Goal: Information Seeking & Learning: Learn about a topic

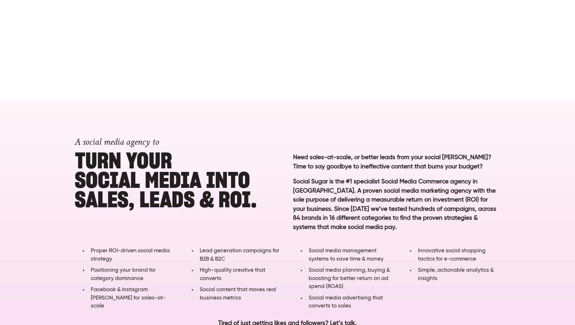
click at [164, 182] on h1 "A social media agency to Turn YOUR SOCIAL MEDIA into SALES, LEADS & ROI." at bounding box center [178, 168] width 207 height 82
click at [415, 159] on p "Need sales-at-scale, or better leads from your social [PERSON_NAME]? Time to sa…" at bounding box center [396, 162] width 207 height 18
drag, startPoint x: 440, startPoint y: 160, endPoint x: 374, endPoint y: 155, distance: 65.8
click at [374, 155] on p "Need sales-at-scale, or better leads from your social [PERSON_NAME]? Time to sa…" at bounding box center [396, 162] width 207 height 18
click at [402, 165] on p "Need sales-at-scale, or better leads from your social [PERSON_NAME]? Time to sa…" at bounding box center [396, 162] width 207 height 18
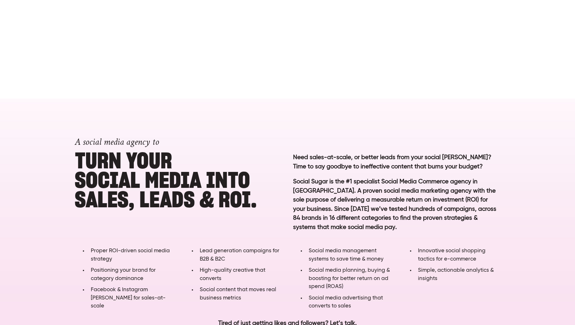
click at [412, 164] on p "Need sales-at-scale, or better leads from your social [PERSON_NAME]? Time to sa…" at bounding box center [396, 162] width 207 height 18
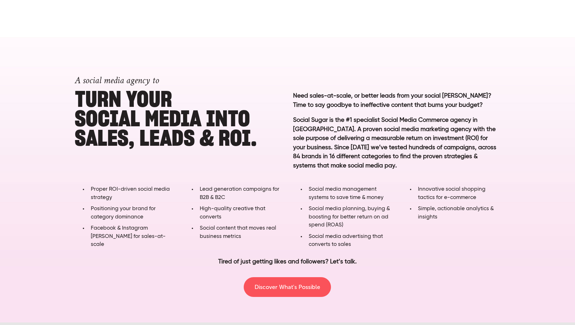
scroll to position [277, 0]
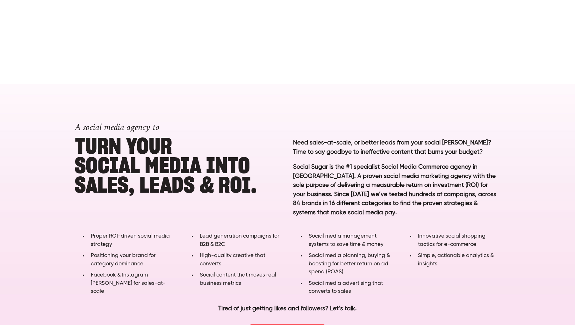
click at [156, 165] on h1 "A social media agency to Turn YOUR SOCIAL MEDIA into SALES, LEADS & ROI." at bounding box center [178, 153] width 207 height 82
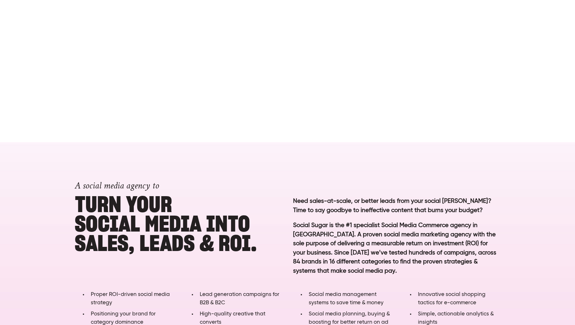
scroll to position [0, 0]
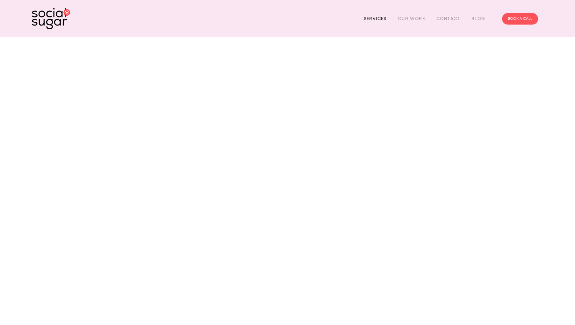
click at [381, 20] on link "Services" at bounding box center [375, 19] width 23 height 10
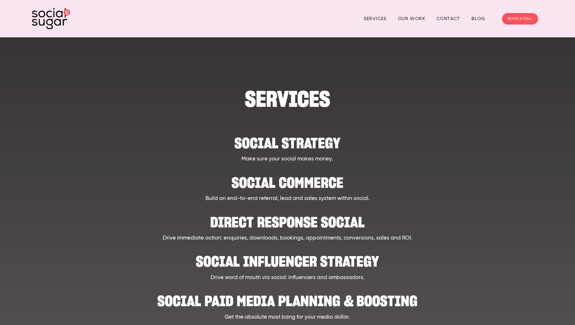
click at [288, 98] on h1 "SERVICES" at bounding box center [288, 98] width 442 height 19
click at [41, 14] on img at bounding box center [51, 18] width 38 height 21
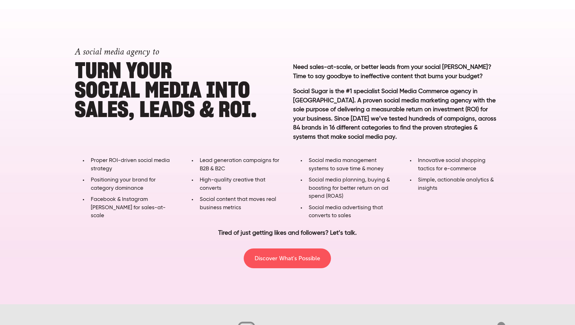
click at [366, 107] on p "Social Sugar is the #1 specialist Social Media Commerce agency in [GEOGRAPHIC_D…" at bounding box center [396, 119] width 207 height 64
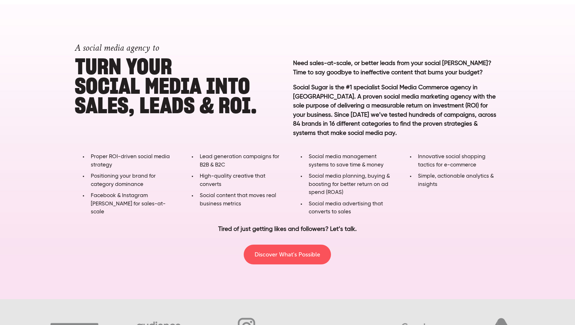
scroll to position [356, 0]
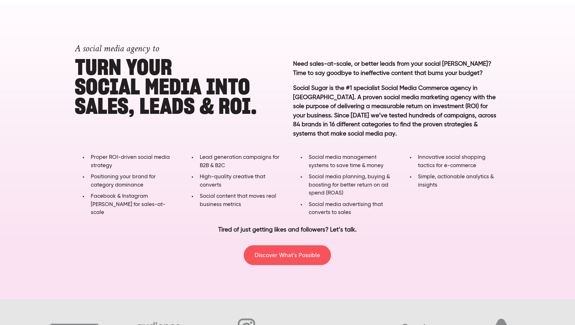
click at [355, 163] on span "Social media management systems to save time & money" at bounding box center [346, 162] width 75 height 14
click at [428, 116] on p "Social Sugar is the #1 specialist Social Media Commerce agency in [GEOGRAPHIC_D…" at bounding box center [396, 116] width 207 height 64
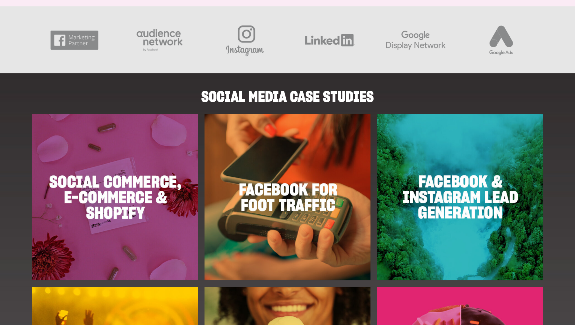
scroll to position [646, 0]
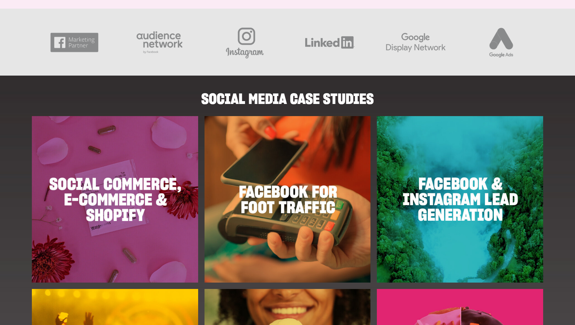
click at [231, 98] on h2 "SOCIAL MEDIA CASE STUDIES" at bounding box center [288, 95] width 442 height 19
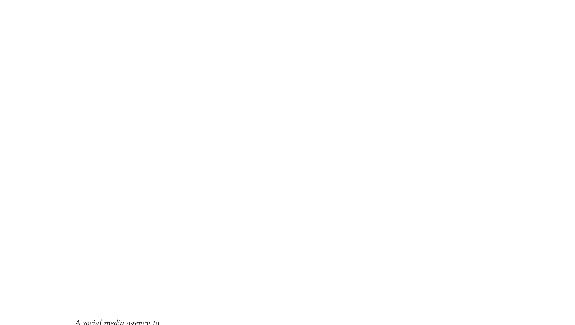
scroll to position [0, 0]
